Goal: Communication & Community: Answer question/provide support

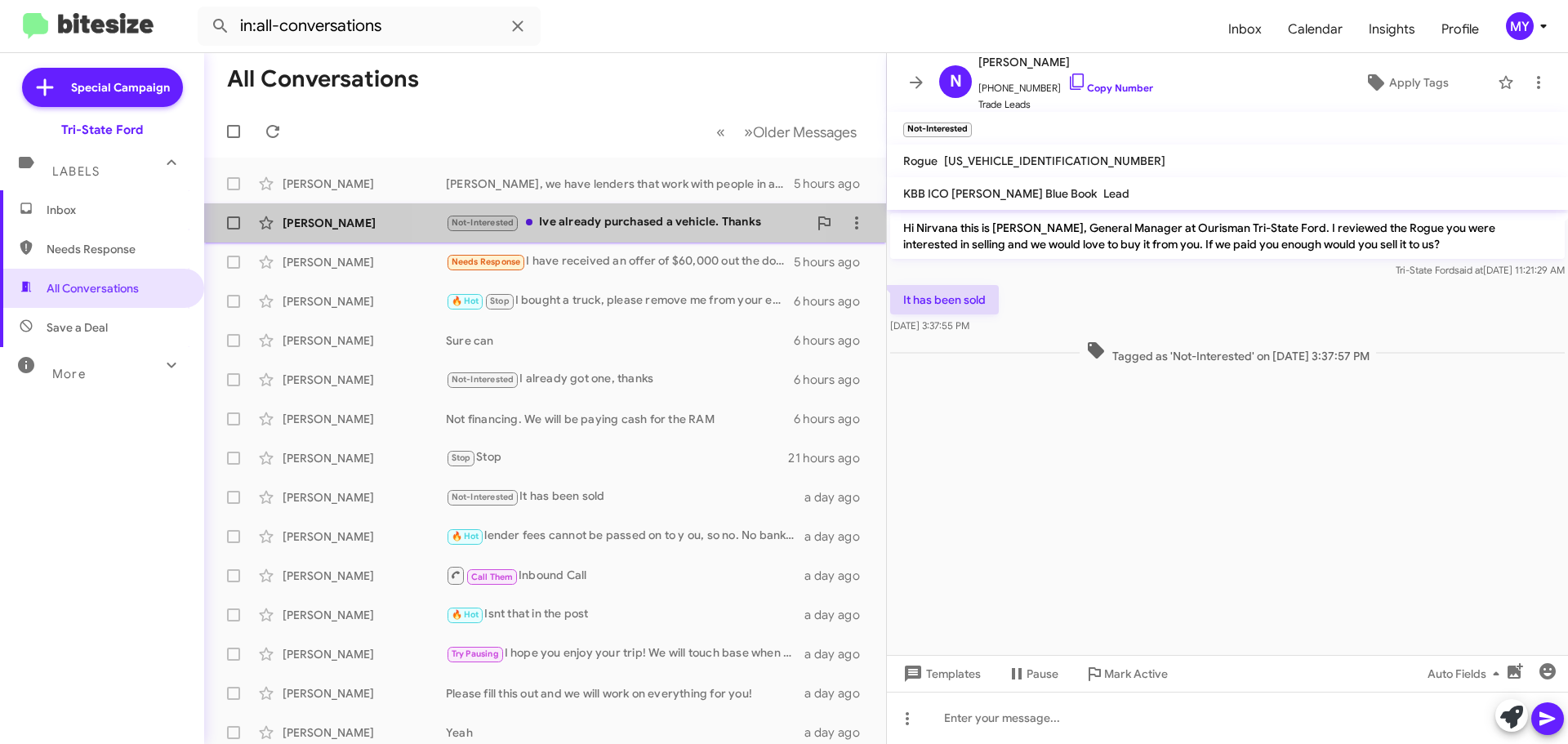
click at [629, 227] on div "Not-Interested Ive already purchased a vehicle. Thanks" at bounding box center [627, 223] width 362 height 19
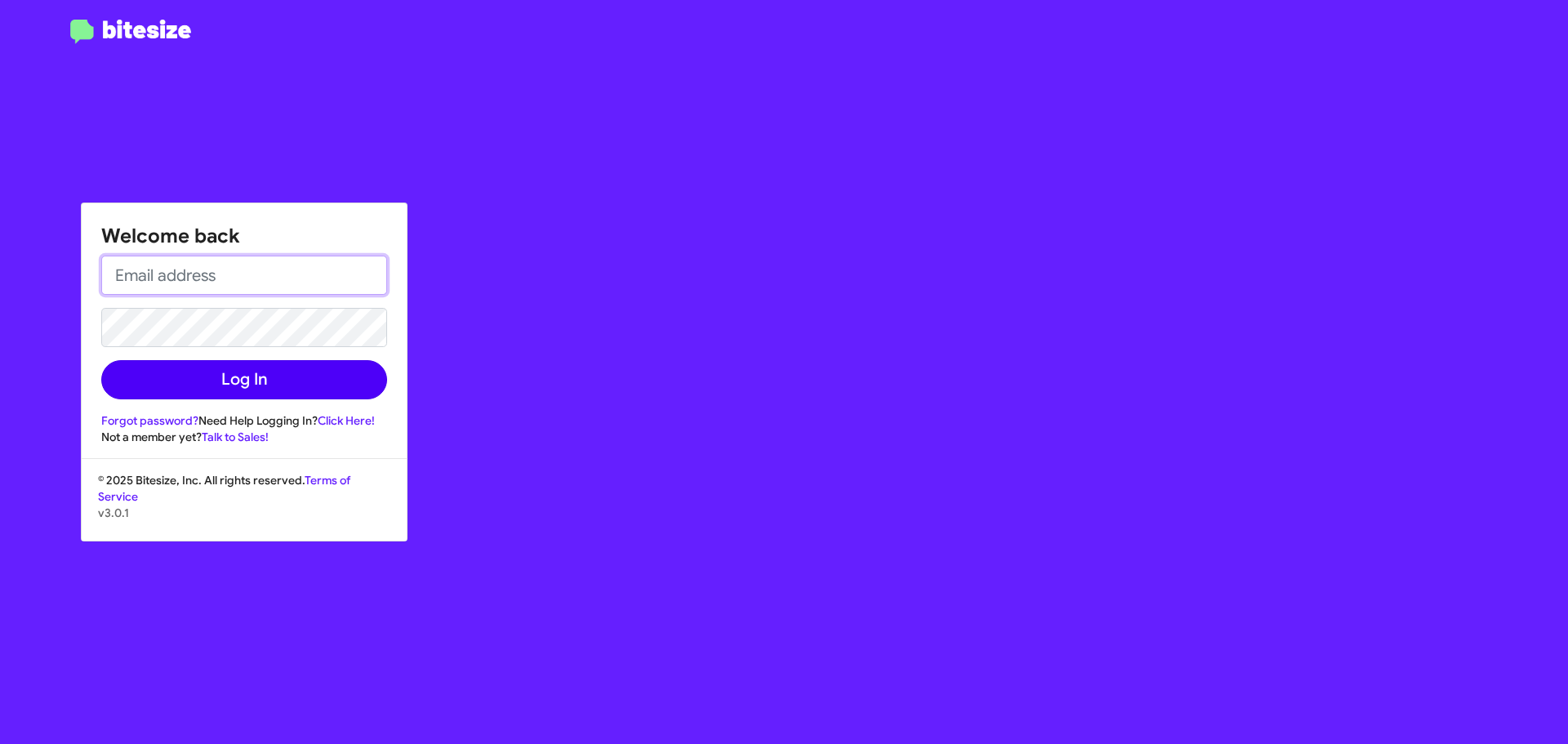
type input "[EMAIL_ADDRESS][DOMAIN_NAME]"
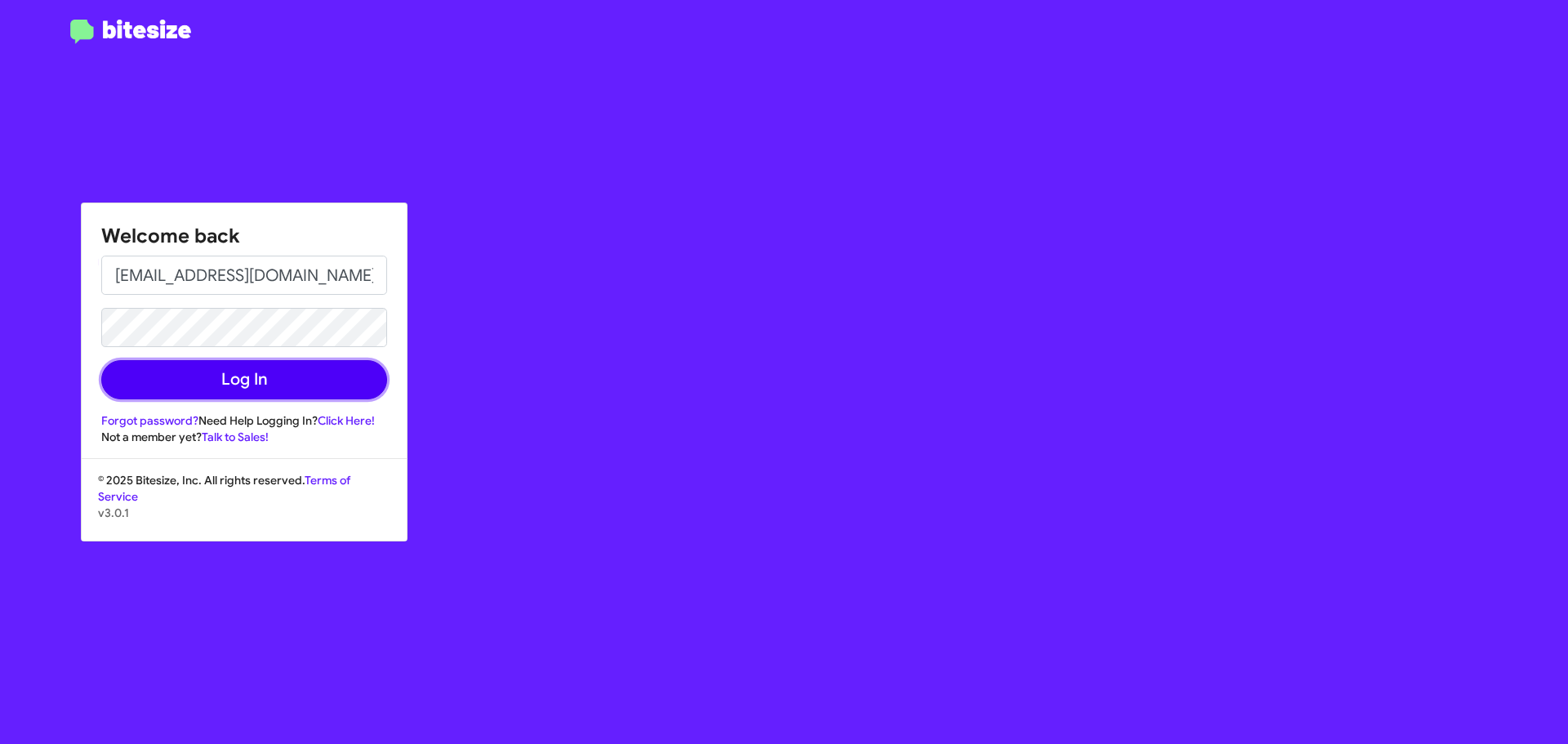
click at [257, 380] on button "Log In" at bounding box center [244, 379] width 286 height 39
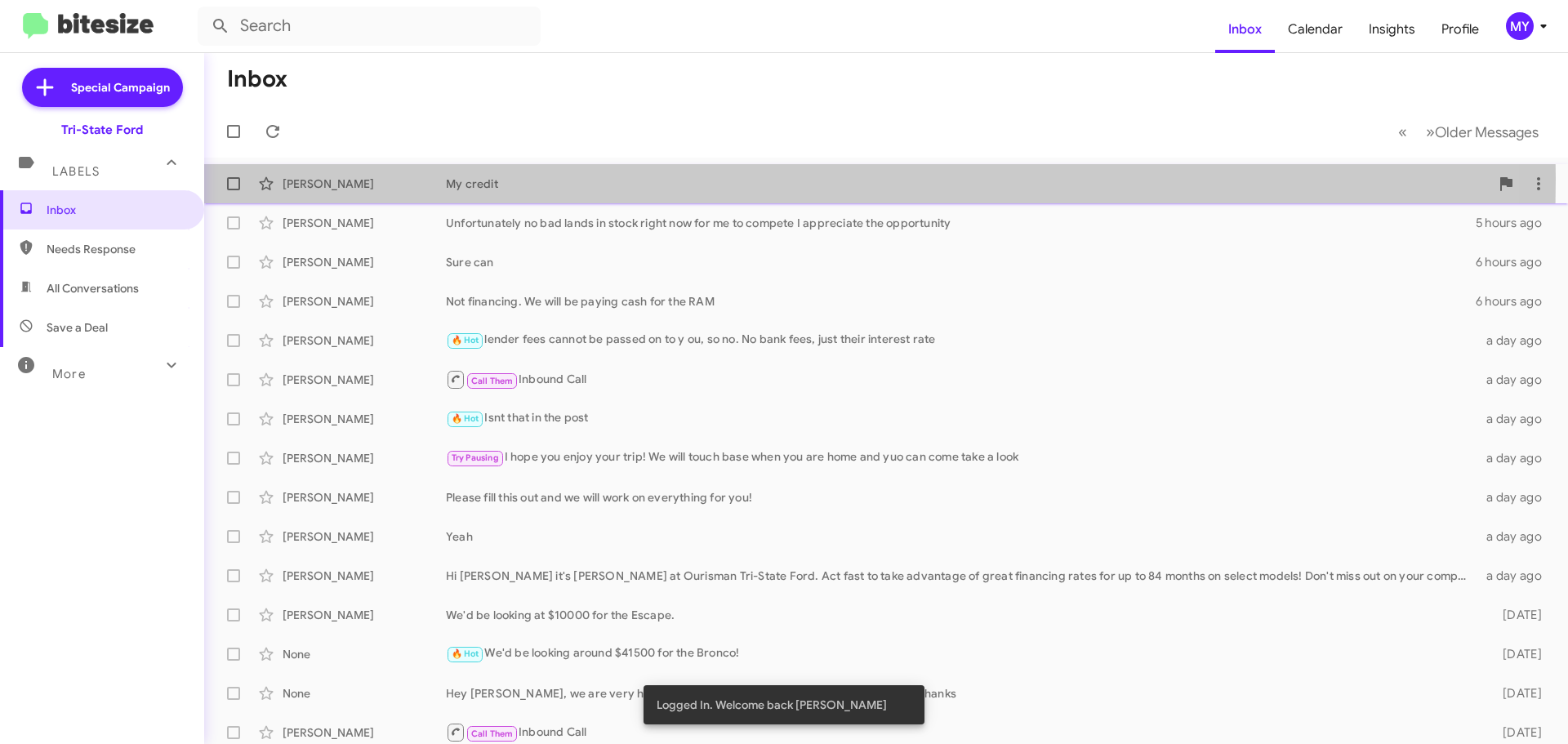
click at [604, 179] on div "My credit" at bounding box center [967, 183] width 1043 height 16
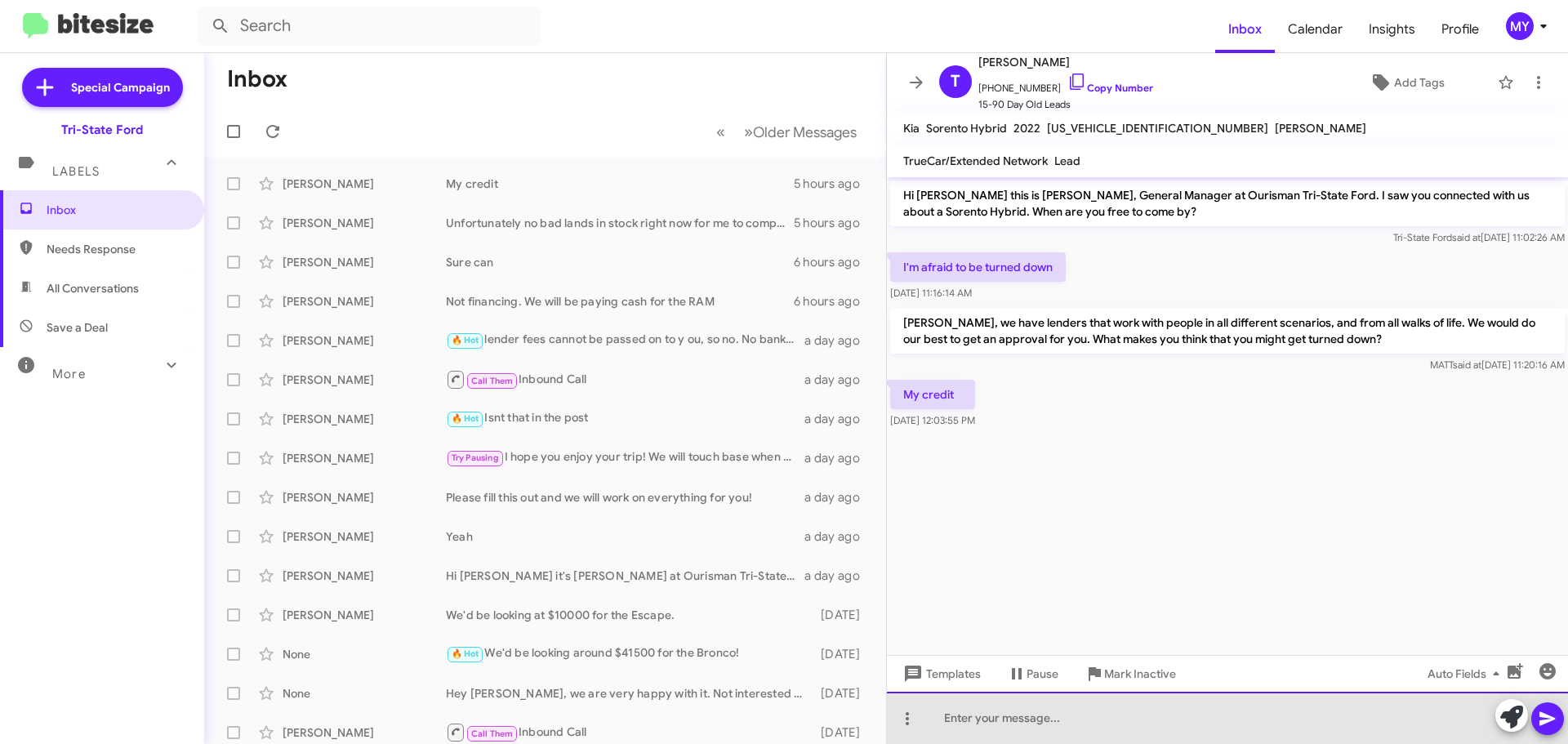
click at [951, 714] on div at bounding box center [1227, 717] width 681 height 52
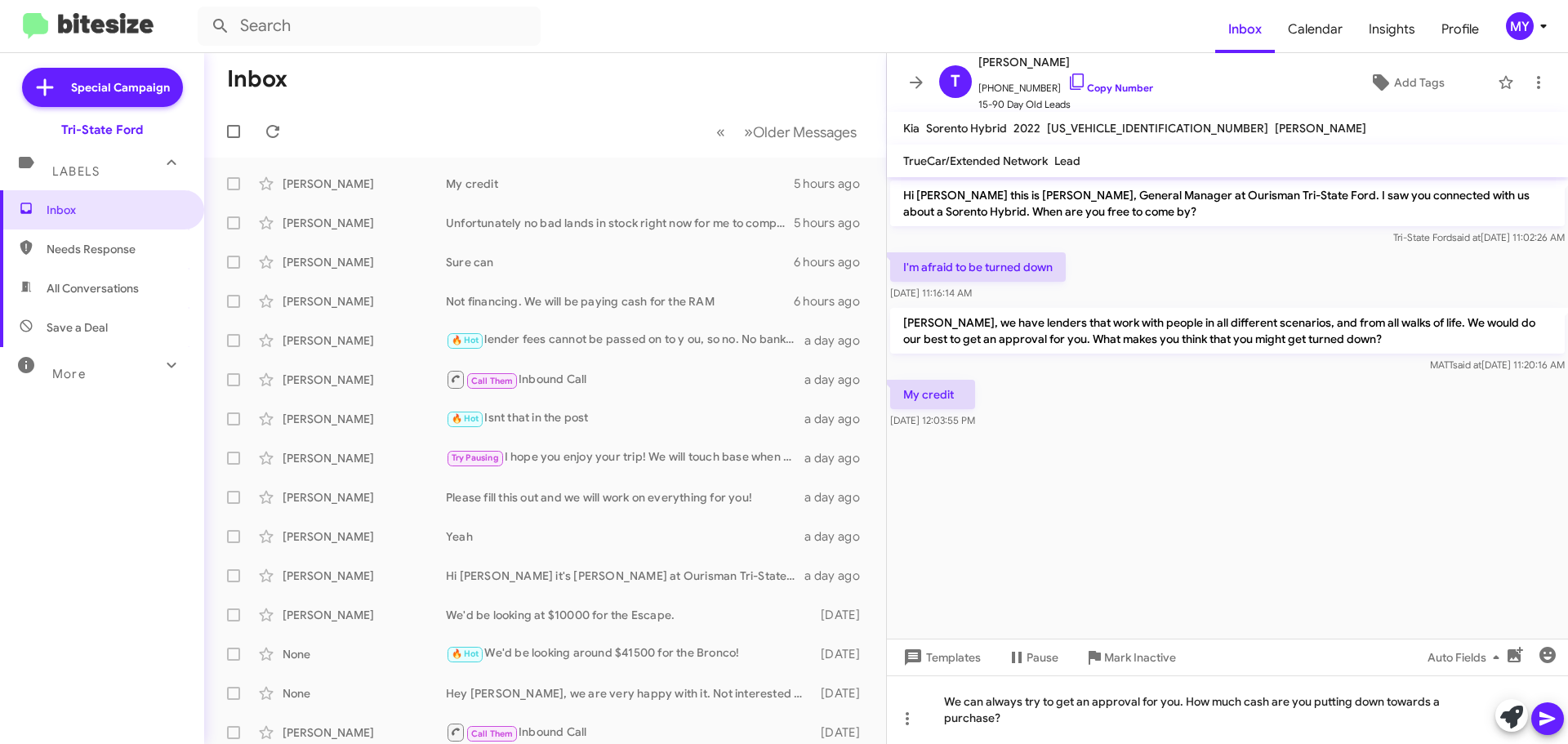
click at [1547, 731] on span at bounding box center [1547, 718] width 20 height 32
